Goal: Obtain resource: Download file/media

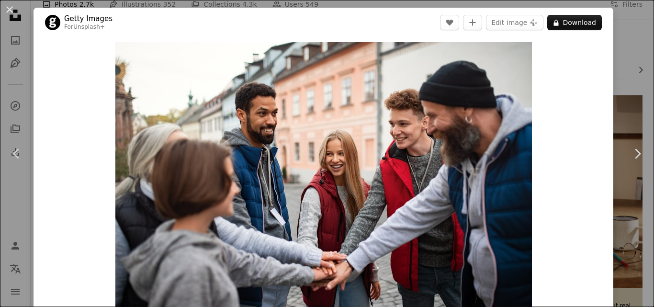
scroll to position [48, 0]
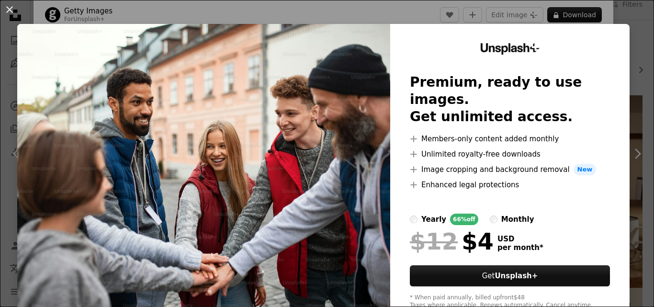
click at [615, 11] on div "An X shape Unsplash+ Premium, ready to use images. Get unlimited access. A plus…" at bounding box center [327, 153] width 654 height 307
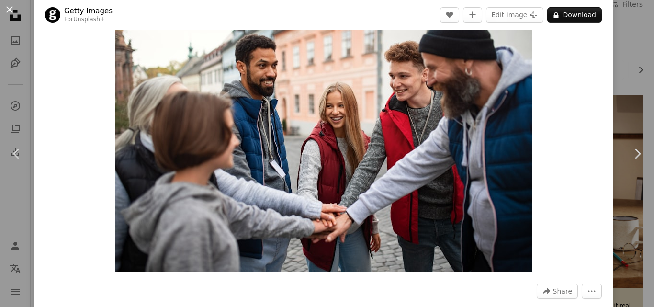
click at [15, 11] on button "An X shape" at bounding box center [9, 9] width 11 height 11
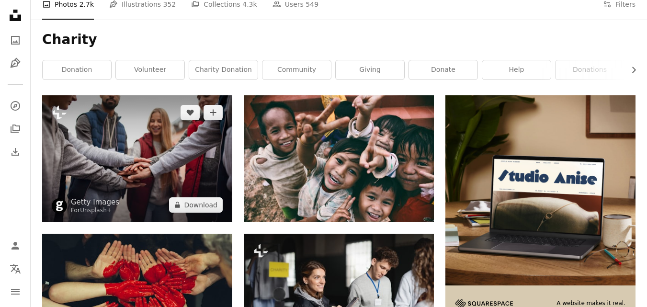
click at [180, 163] on img at bounding box center [137, 158] width 190 height 126
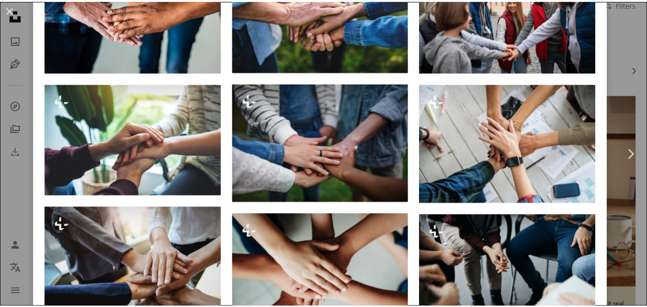
scroll to position [593, 0]
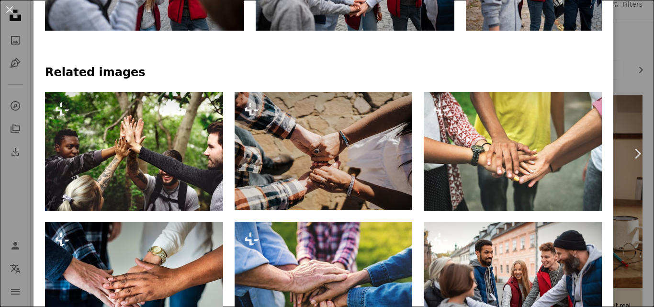
click at [615, 16] on div "An X shape Chevron left Chevron right Getty Images For Unsplash+ A heart A plus…" at bounding box center [327, 153] width 654 height 307
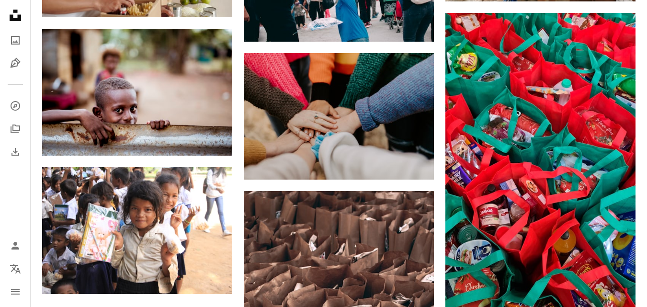
scroll to position [1053, 0]
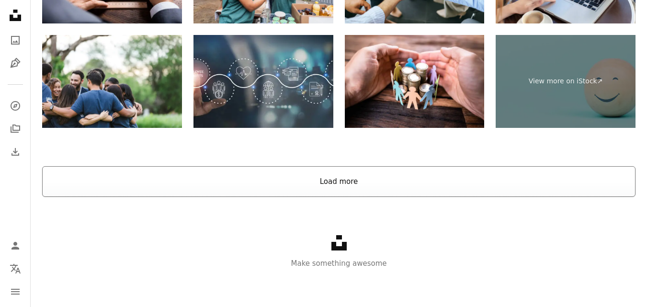
click at [245, 171] on button "Load more" at bounding box center [338, 181] width 593 height 31
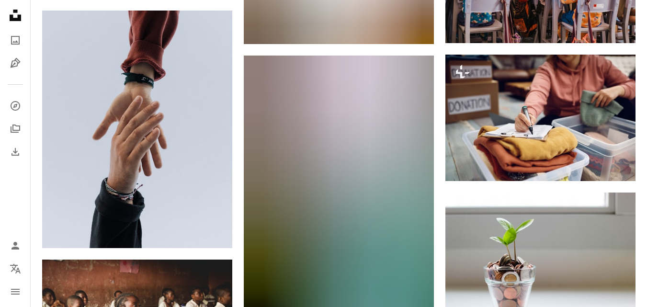
scroll to position [4064, 0]
